Goal: Check status: Check status

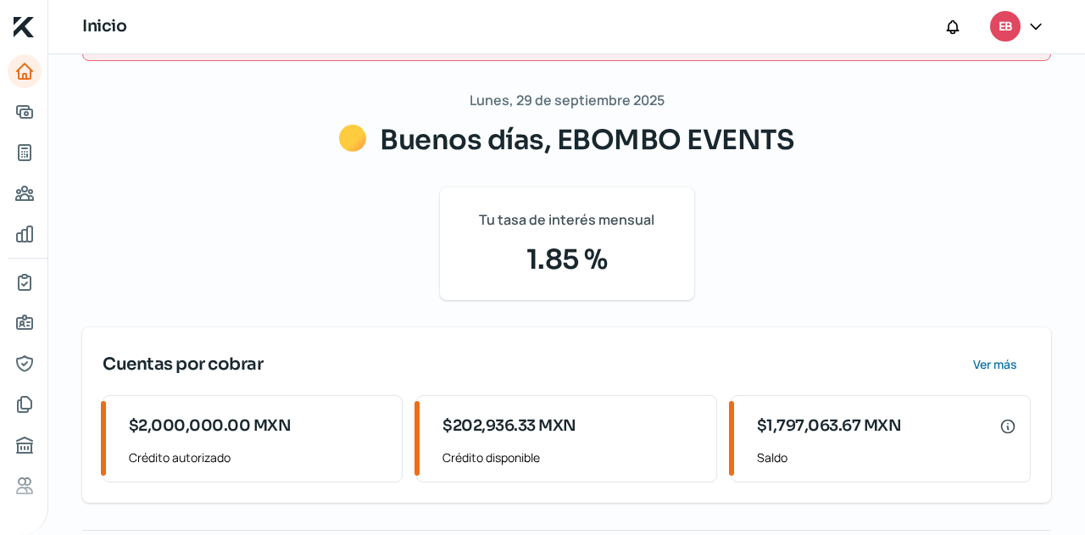
scroll to position [78, 0]
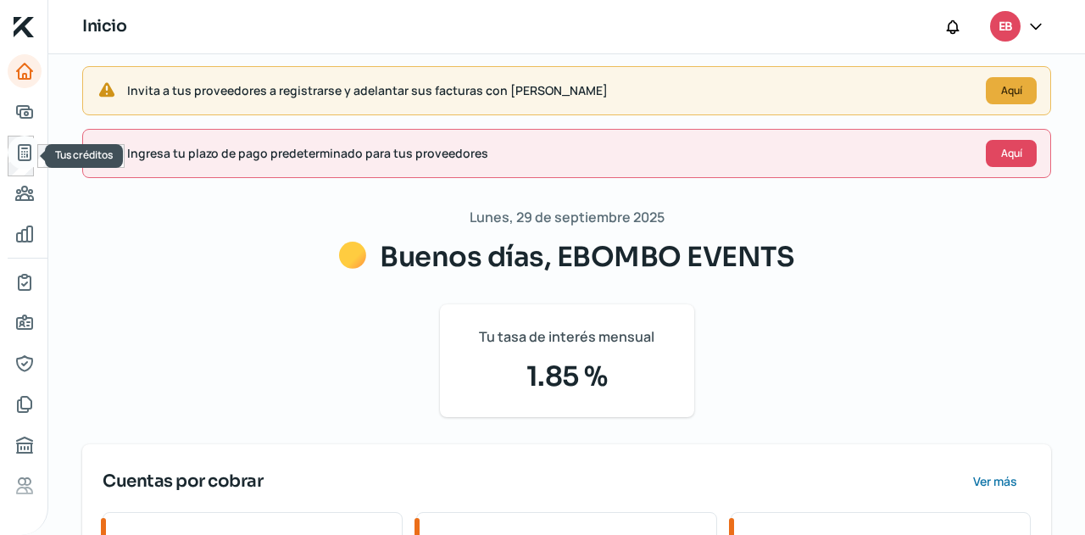
click at [23, 157] on icon "Tus créditos" at bounding box center [24, 152] width 20 height 20
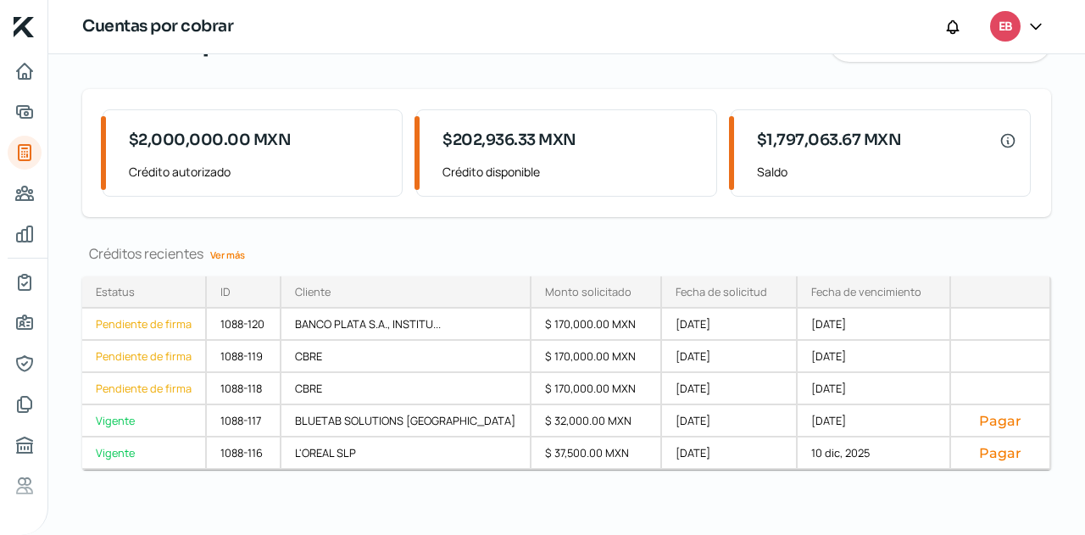
scroll to position [169, 0]
click at [224, 250] on link "Ver más" at bounding box center [227, 254] width 48 height 26
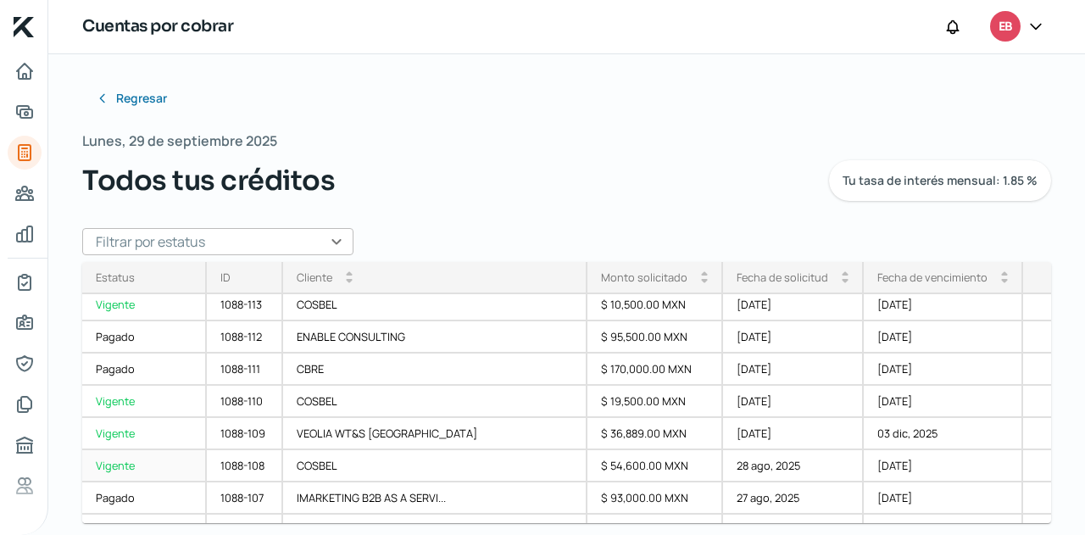
scroll to position [169, 0]
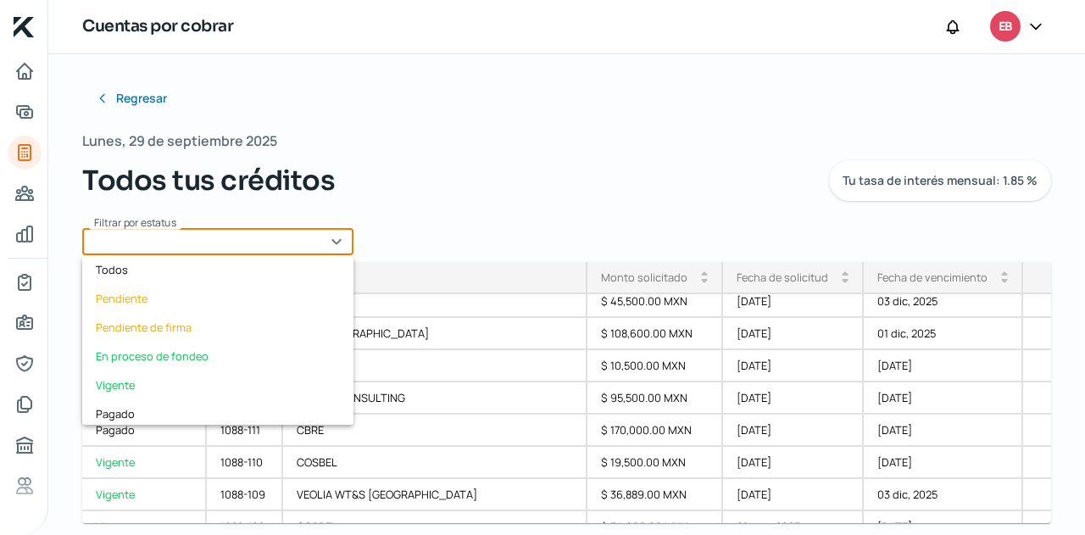
click at [263, 235] on input "text" at bounding box center [217, 241] width 271 height 27
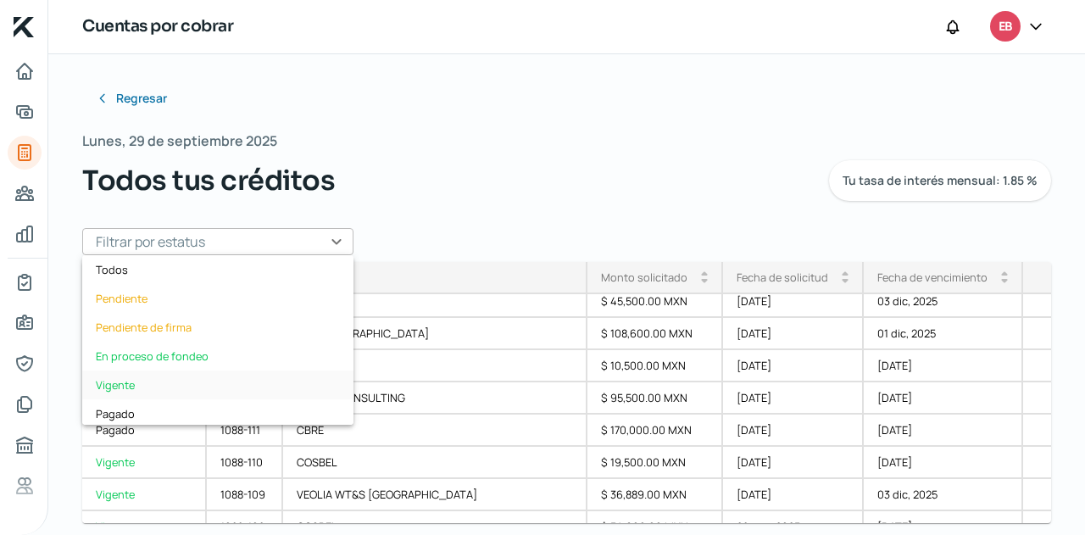
click at [143, 379] on div "Vigente" at bounding box center [217, 384] width 271 height 29
type input "Vigente"
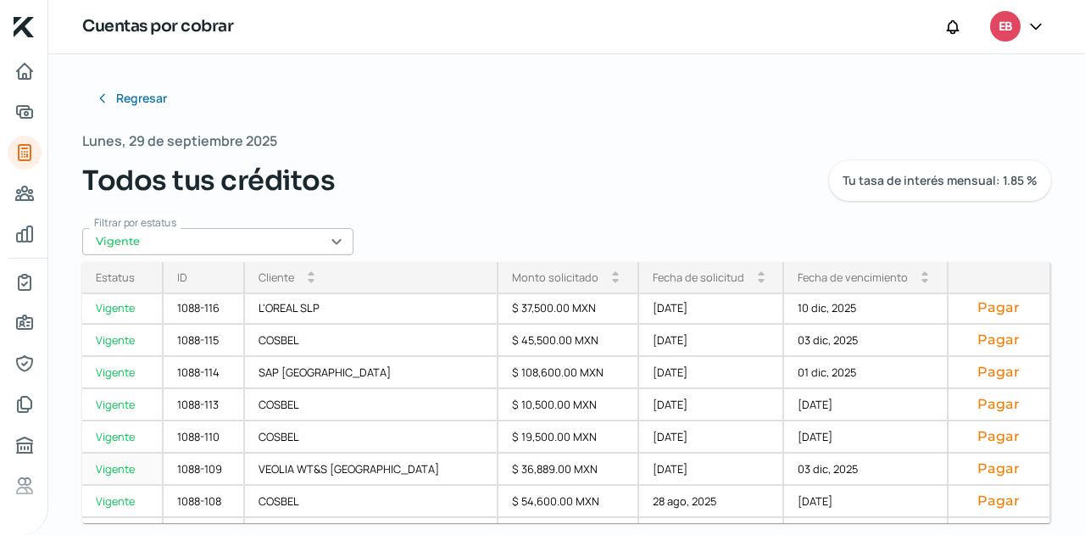
scroll to position [0, 0]
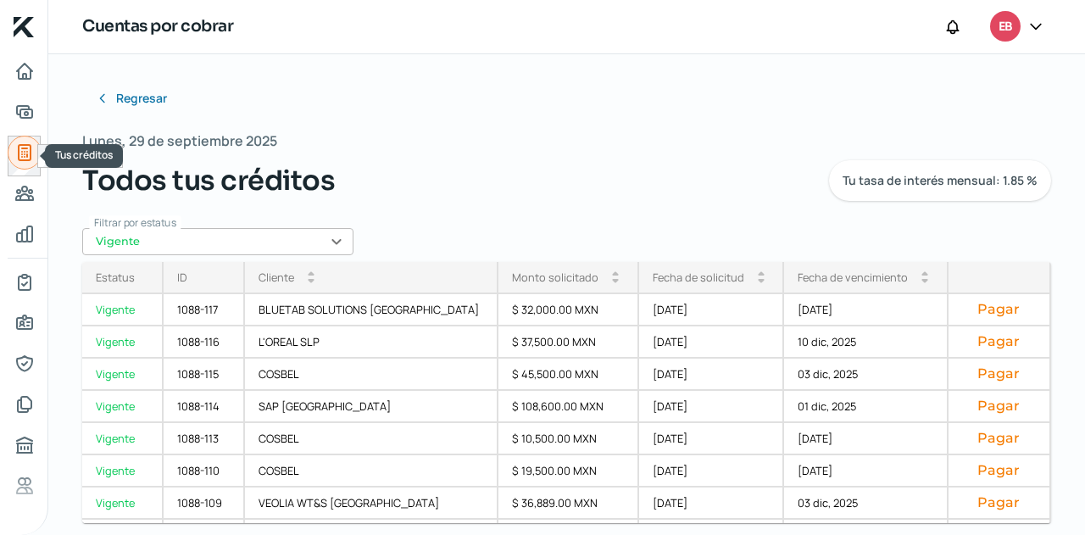
click at [10, 147] on link "Tus créditos" at bounding box center [25, 153] width 34 height 34
